Goal: Information Seeking & Learning: Find specific fact

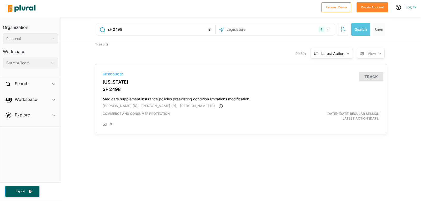
drag, startPoint x: 125, startPoint y: 31, endPoint x: 110, endPoint y: 30, distance: 14.2
click at [110, 30] on input "sF 2498" at bounding box center [160, 29] width 106 height 10
type input "sF 1059"
click at [111, 75] on div "Introduced" at bounding box center [241, 74] width 277 height 5
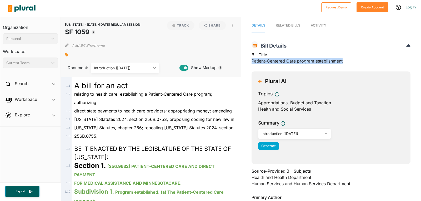
drag, startPoint x: 250, startPoint y: 62, endPoint x: 343, endPoint y: 63, distance: 93.1
click at [343, 63] on div "Bill Title Patient-Centered Care program establishment" at bounding box center [330, 60] width 159 height 16
copy div "Patient-Centered Care program establishment"
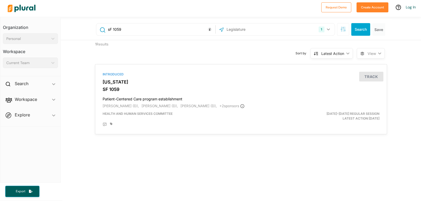
click at [121, 28] on input "sF 1059" at bounding box center [160, 29] width 106 height 10
type input "sF 1561"
click at [182, 100] on h4 "Grant programs establishment for various purposes related to children's mental …" at bounding box center [241, 97] width 277 height 7
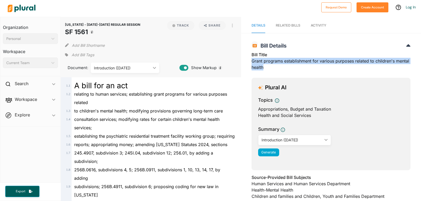
drag, startPoint x: 250, startPoint y: 61, endPoint x: 281, endPoint y: 67, distance: 31.9
click at [281, 67] on div "Bill Title Grant programs establishment for various purposes related to childre…" at bounding box center [330, 63] width 159 height 22
copy div "Grant programs establishment for various purposes related to children's mental …"
